Goal: Information Seeking & Learning: Learn about a topic

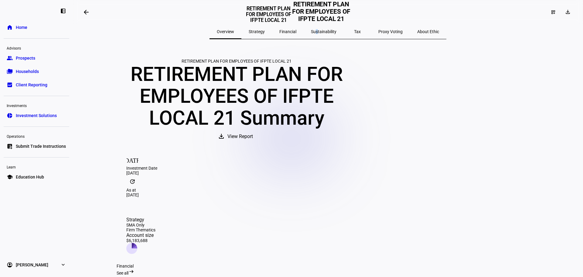
click at [316, 32] on span "Sustainability" at bounding box center [324, 31] width 26 height 4
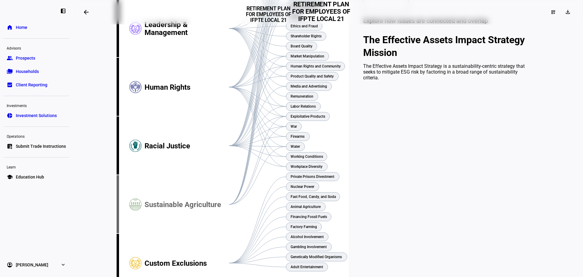
scroll to position [142, 0]
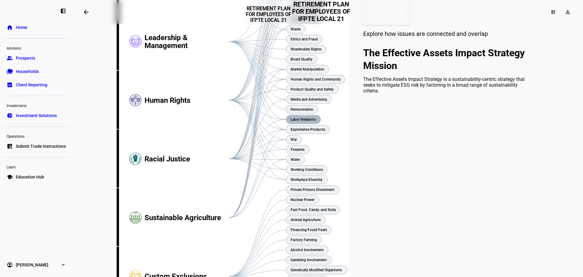
click at [293, 121] on text "Labor Relations" at bounding box center [303, 119] width 25 height 4
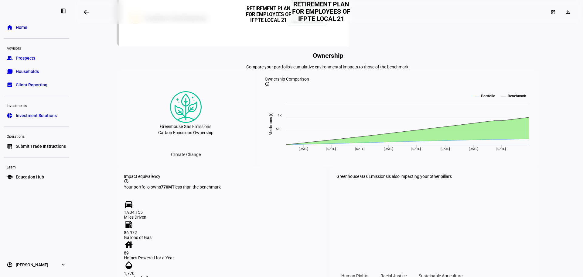
scroll to position [0, 0]
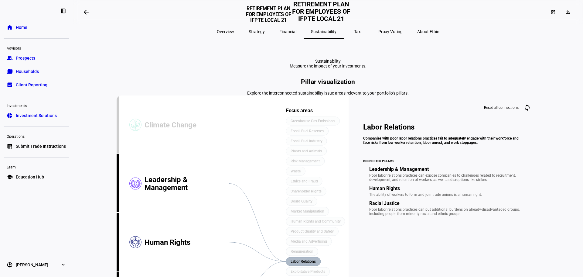
click at [354, 31] on span "Tax" at bounding box center [357, 31] width 7 height 4
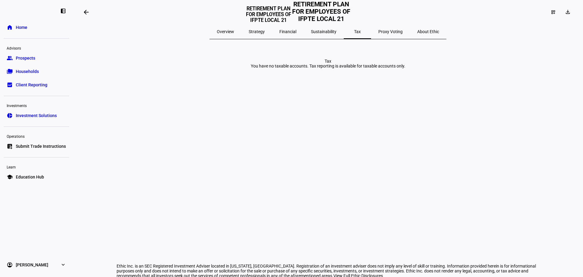
click at [378, 32] on span "Proxy Voting" at bounding box center [390, 31] width 24 height 4
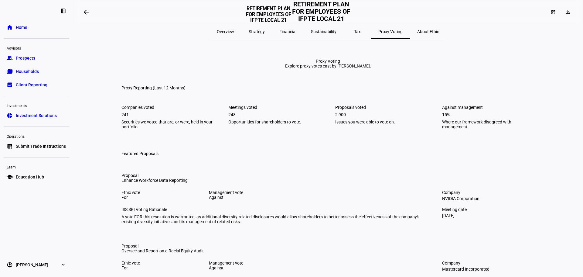
click at [292, 33] on span "Financial" at bounding box center [287, 31] width 17 height 4
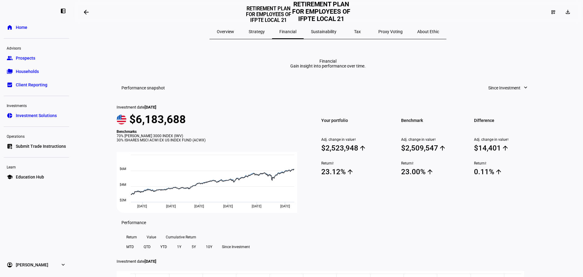
click at [263, 32] on span "Strategy" at bounding box center [257, 31] width 16 height 4
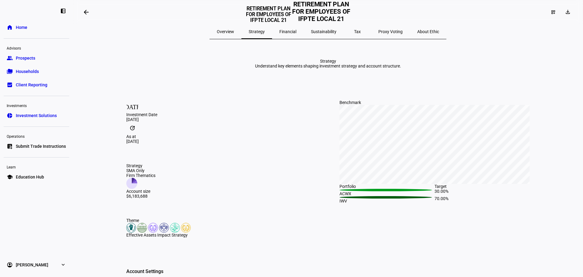
click at [295, 31] on span "Financial" at bounding box center [287, 31] width 17 height 4
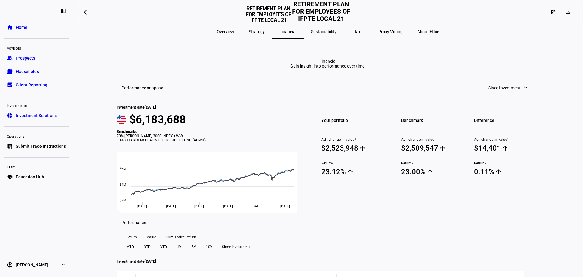
click at [332, 33] on span "Sustainability" at bounding box center [324, 31] width 26 height 4
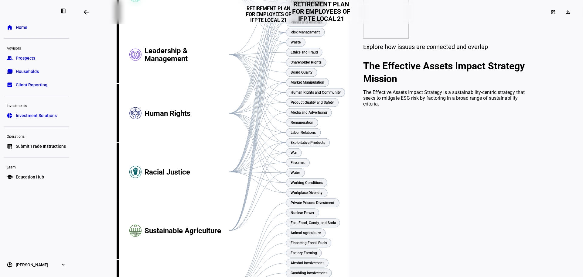
scroll to position [142, 0]
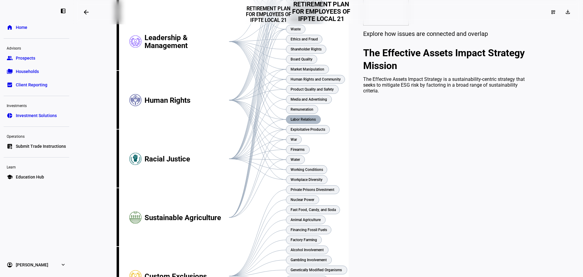
click at [301, 121] on text "Labor Relations" at bounding box center [303, 119] width 25 height 4
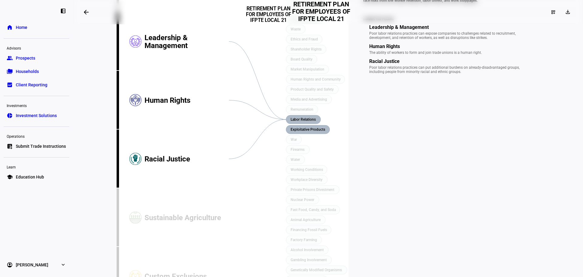
click at [301, 131] on text "Exploitative Products" at bounding box center [308, 129] width 35 height 4
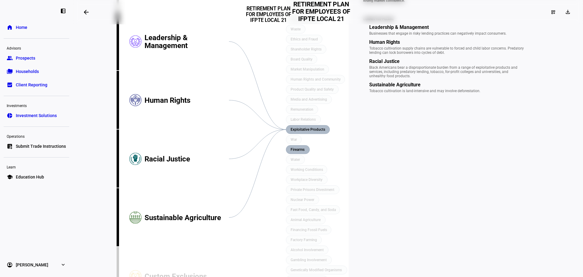
click at [291, 152] on text "Firearms" at bounding box center [298, 149] width 14 height 4
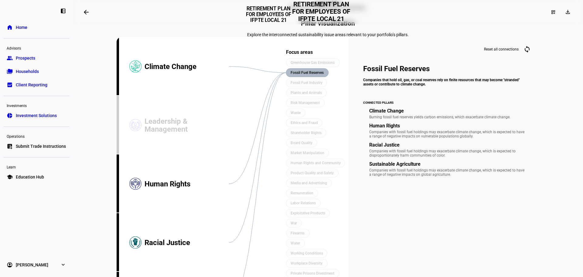
scroll to position [71, 0]
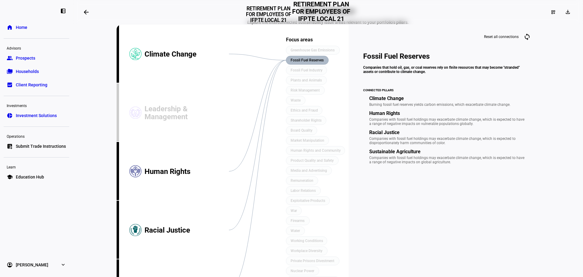
click at [272, 90] on icon "Focus areas Greenhouse Gas Emissions Fossil Fuel Reserves Fossil Fuel Industry …" at bounding box center [233, 200] width 232 height 351
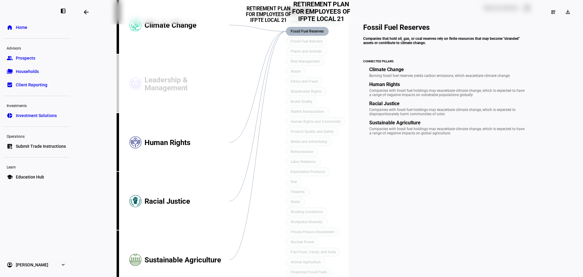
scroll to position [0, 0]
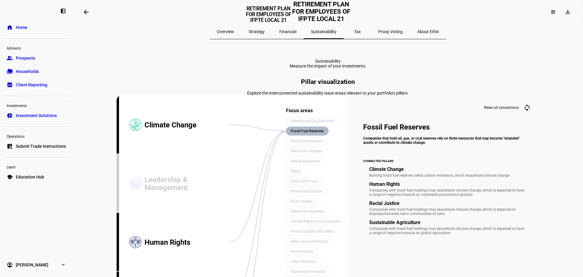
click at [289, 31] on span "Financial" at bounding box center [287, 31] width 17 height 4
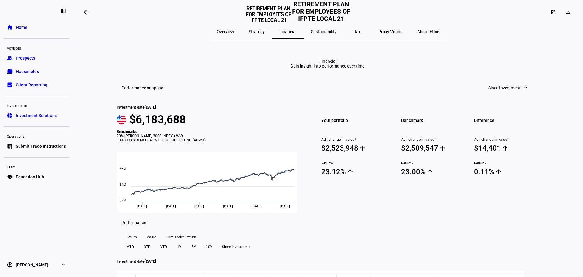
click at [496, 94] on span "Since Investment" at bounding box center [504, 88] width 32 height 12
click at [502, 179] on div "1 Year" at bounding box center [506, 181] width 50 height 5
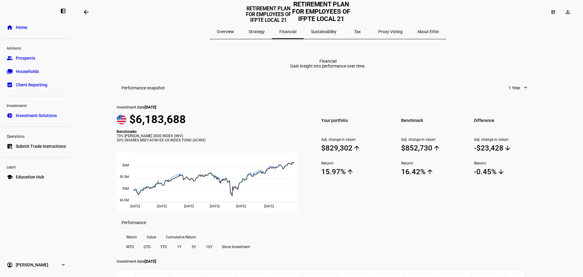
click at [516, 94] on span at bounding box center [518, 88] width 32 height 12
click at [514, 164] on div "Year to Date" at bounding box center [526, 166] width 50 height 5
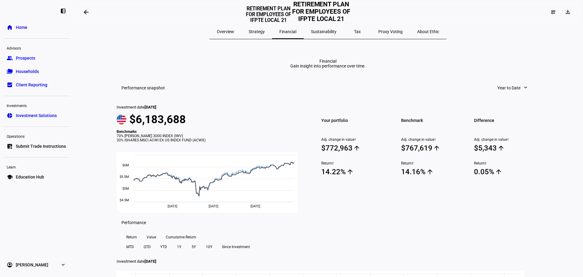
click at [505, 94] on span "Year to Date" at bounding box center [508, 88] width 23 height 12
click at [521, 222] on div "Since Investment" at bounding box center [515, 224] width 50 height 5
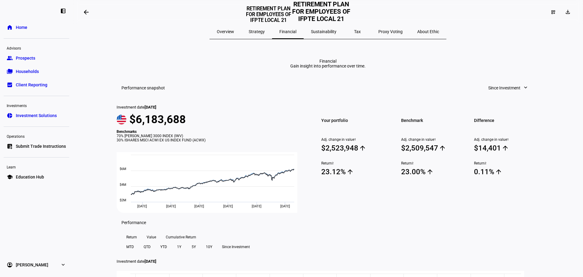
click at [319, 31] on span "Sustainability" at bounding box center [324, 31] width 26 height 4
